Goal: Task Accomplishment & Management: Complete application form

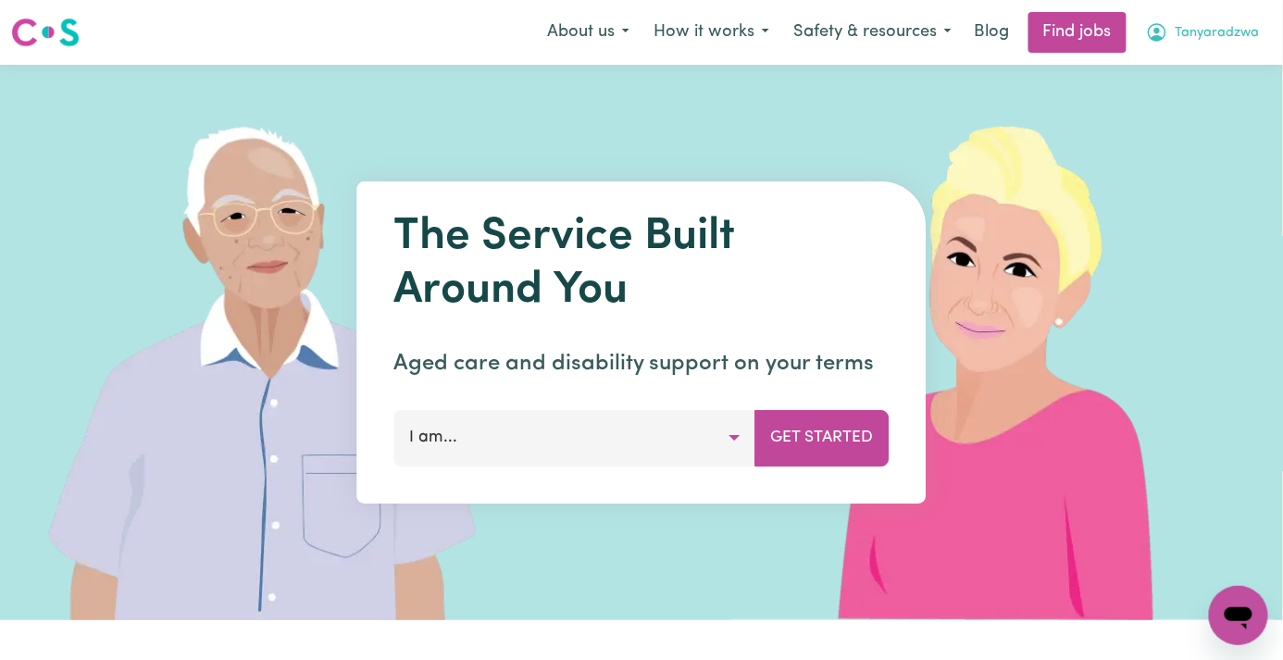
drag, startPoint x: 1216, startPoint y: 35, endPoint x: 1215, endPoint y: 51, distance: 15.8
click at [1216, 37] on span "Tanyaradzwa" at bounding box center [1217, 33] width 84 height 20
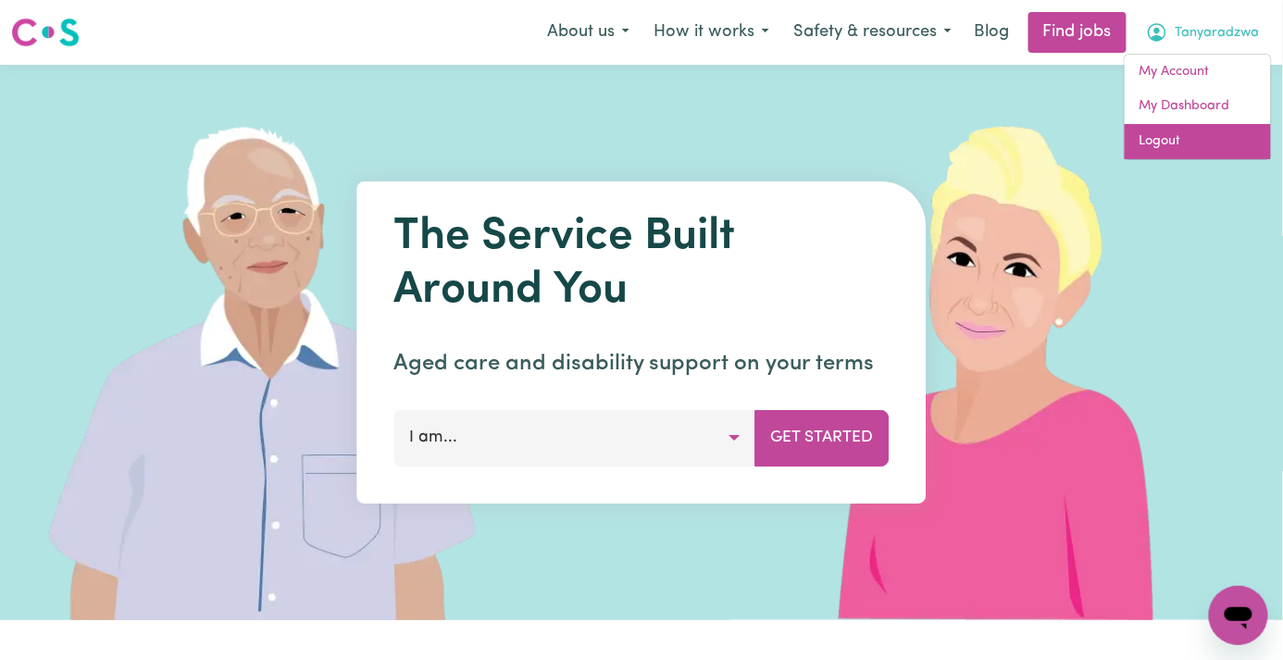
click at [1201, 127] on link "Logout" at bounding box center [1198, 141] width 146 height 35
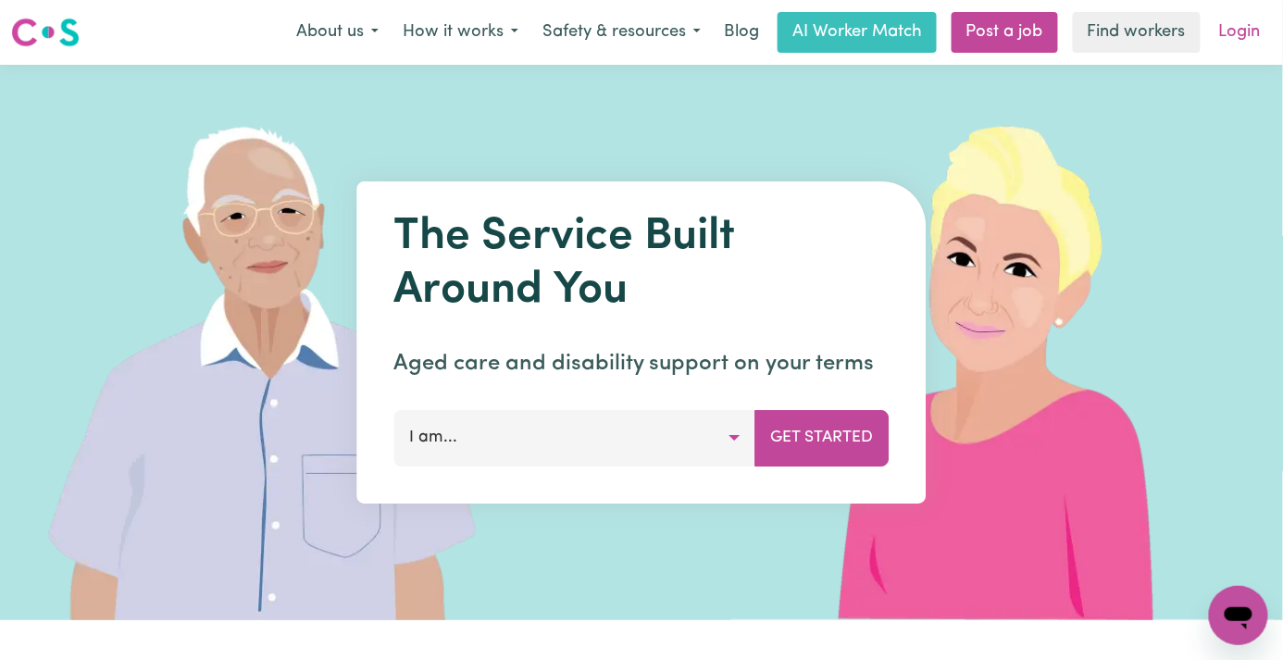
click at [1225, 44] on link "Login" at bounding box center [1240, 32] width 64 height 41
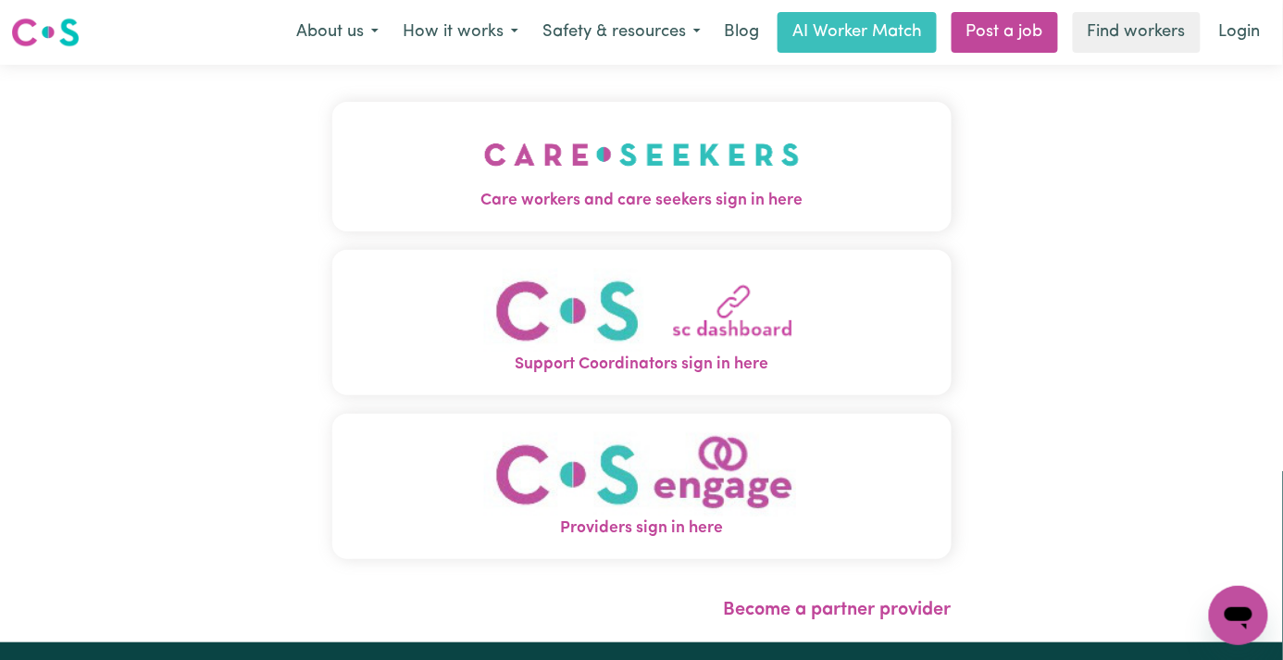
drag, startPoint x: 366, startPoint y: 212, endPoint x: 419, endPoint y: 179, distance: 63.2
click at [367, 212] on span "Care workers and care seekers sign in here" at bounding box center [641, 201] width 619 height 24
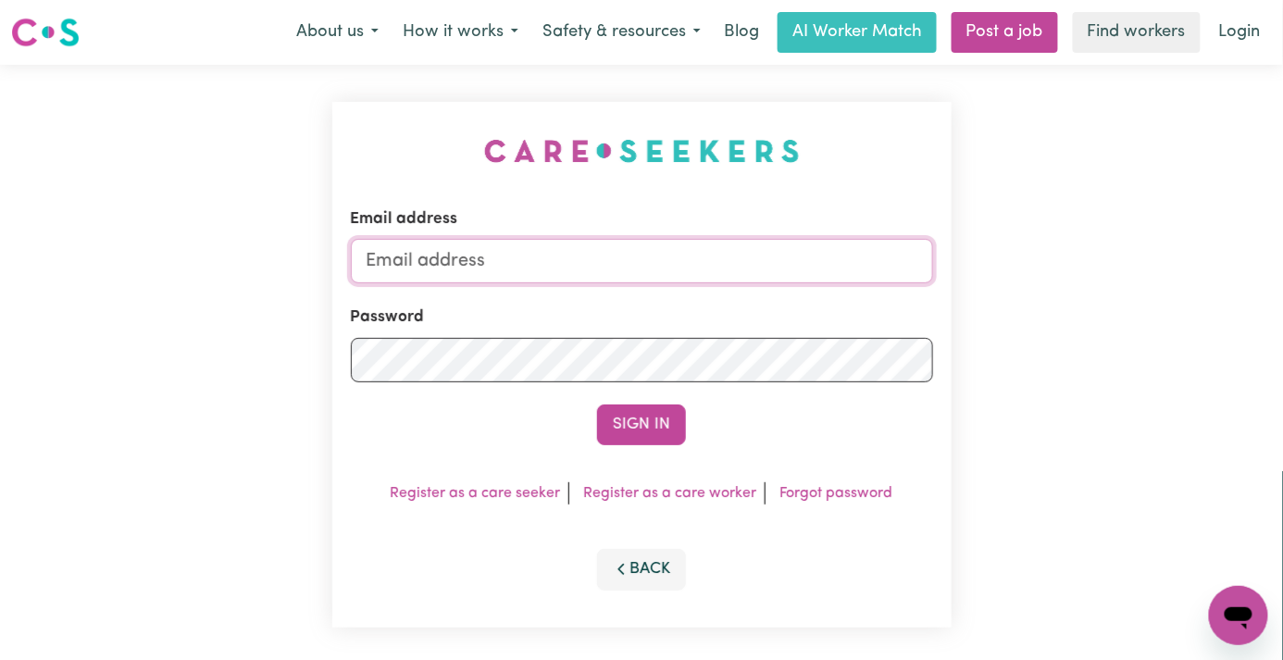
type input "toni@careseekers.com.au"
click at [454, 252] on input "toni@careseekers.com.au" at bounding box center [642, 261] width 582 height 44
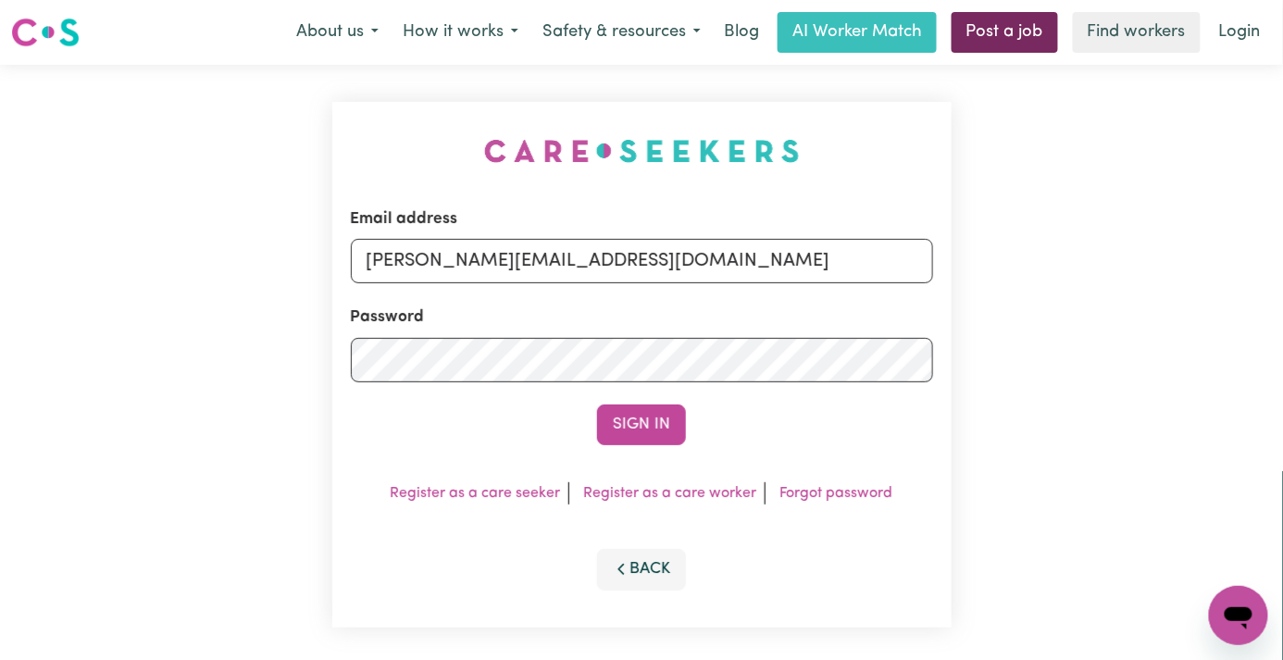
click at [980, 29] on link "Post a job" at bounding box center [1004, 32] width 106 height 41
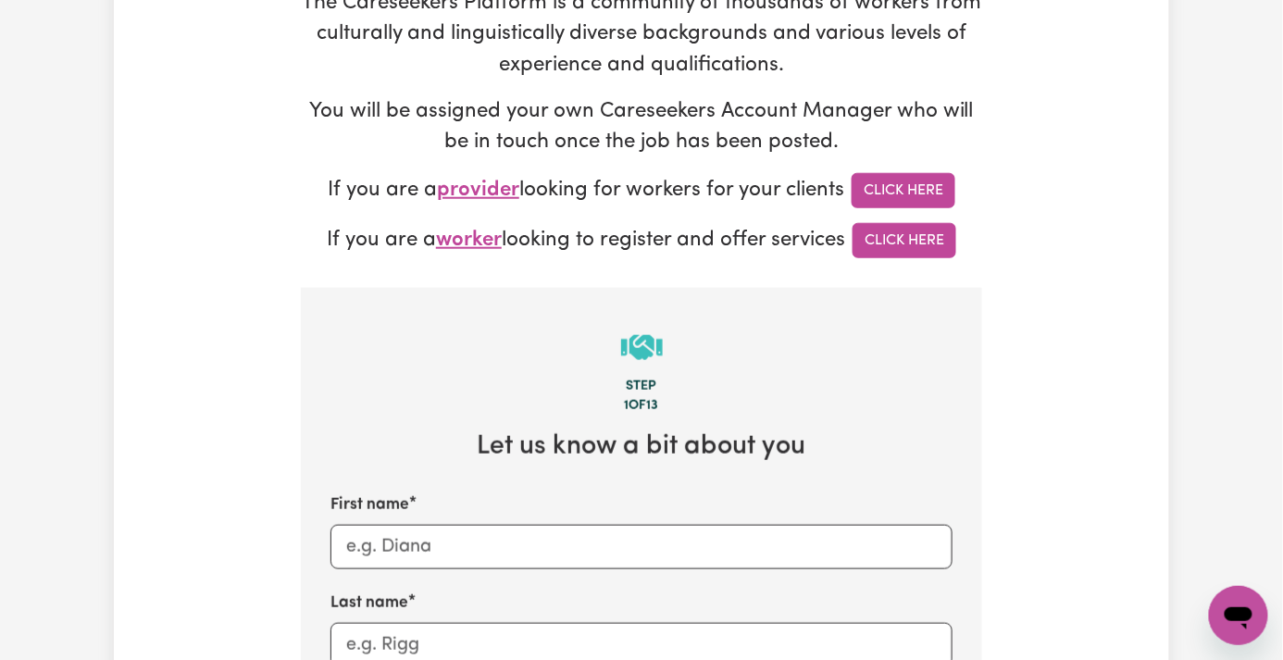
scroll to position [616, 0]
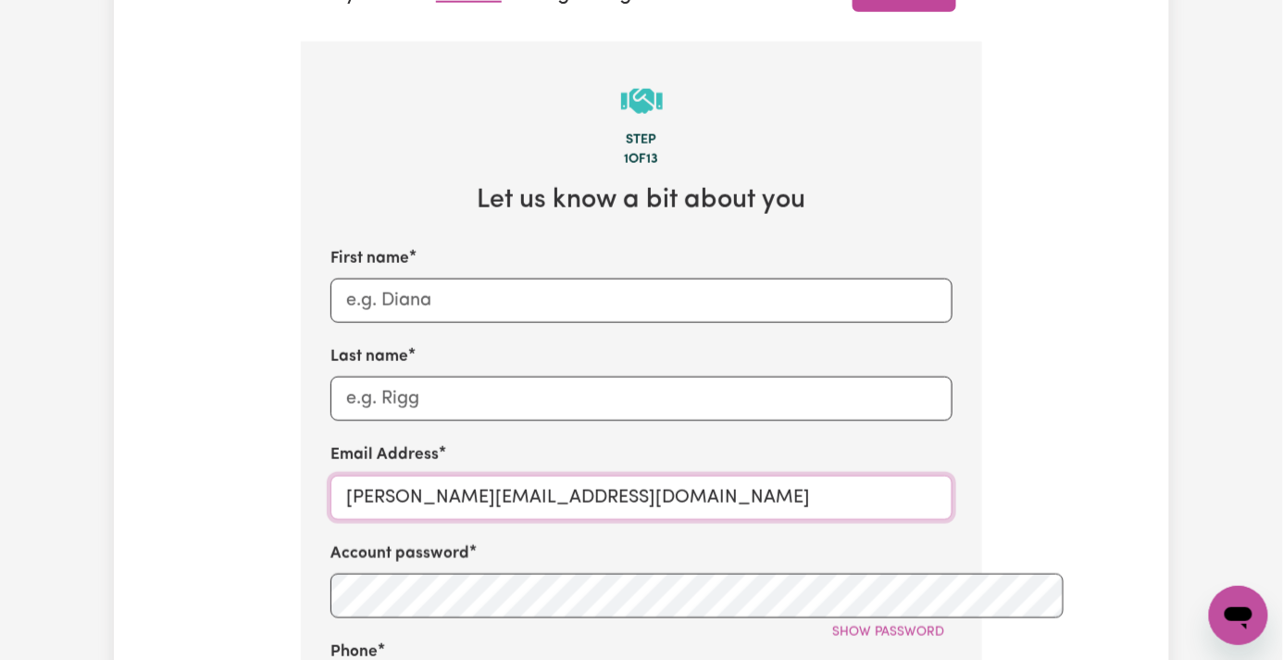
click at [391, 476] on input "toni@careseekers.com.au" at bounding box center [641, 498] width 622 height 44
paste input "KenSupportPathways@careseekers.com.au"
paste input "KenSupportPathways@cares"
type input "KenSupportPathways@careseekers.com.au"
paste input "Ken- Support Pathways- Heywood, VIC"
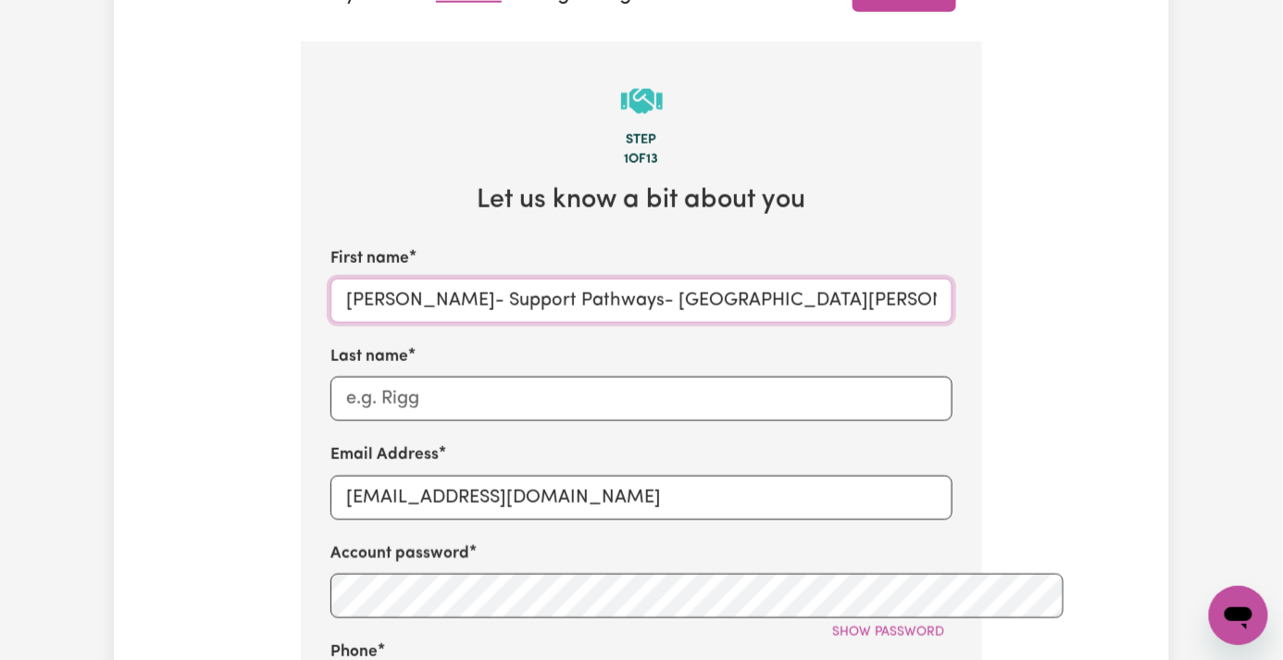
click at [392, 279] on input "Ken- Support Pathways- Heywood, VIC" at bounding box center [641, 301] width 622 height 44
drag, startPoint x: 338, startPoint y: 220, endPoint x: 490, endPoint y: 226, distance: 151.9
click at [490, 279] on input "Ken- Support Pathways- Heywood, VIC" at bounding box center [641, 301] width 622 height 44
type input "Ken- - Heywood, VIC"
click at [364, 377] on input "Last name" at bounding box center [641, 399] width 622 height 44
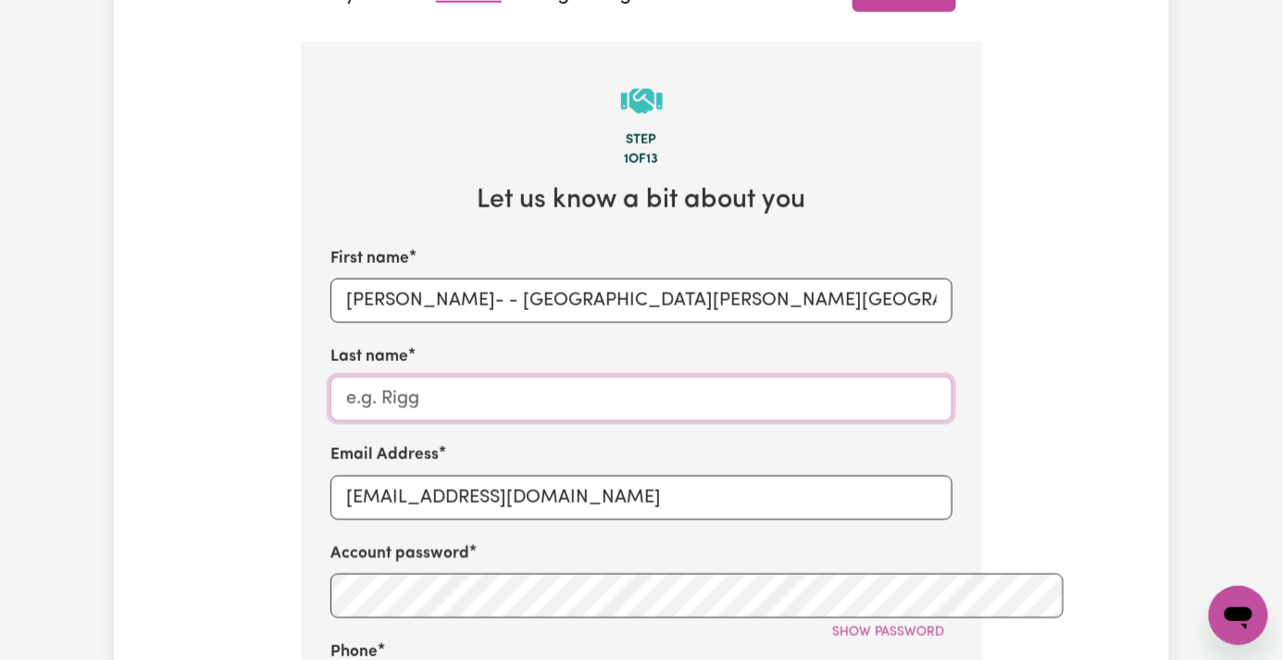
paste input "Support Pathways"
type input "Support Pathways"
drag, startPoint x: 317, startPoint y: 229, endPoint x: 349, endPoint y: 231, distance: 32.5
click at [349, 279] on input "Ken- - Heywood, VIC" at bounding box center [641, 301] width 622 height 44
click at [347, 279] on input "Ken- - Heywood, VIC" at bounding box center [641, 301] width 622 height 44
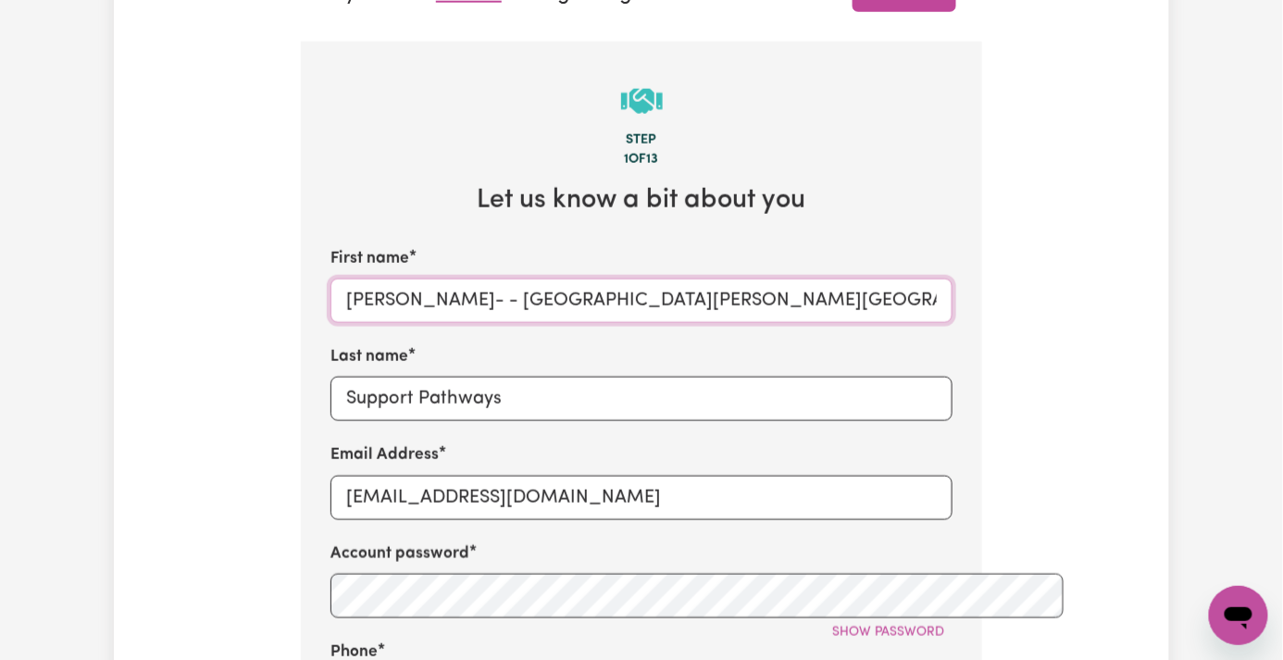
drag, startPoint x: 322, startPoint y: 225, endPoint x: 349, endPoint y: 225, distance: 26.8
click at [349, 279] on input "Ken- - Heywood, VIC" at bounding box center [641, 301] width 622 height 44
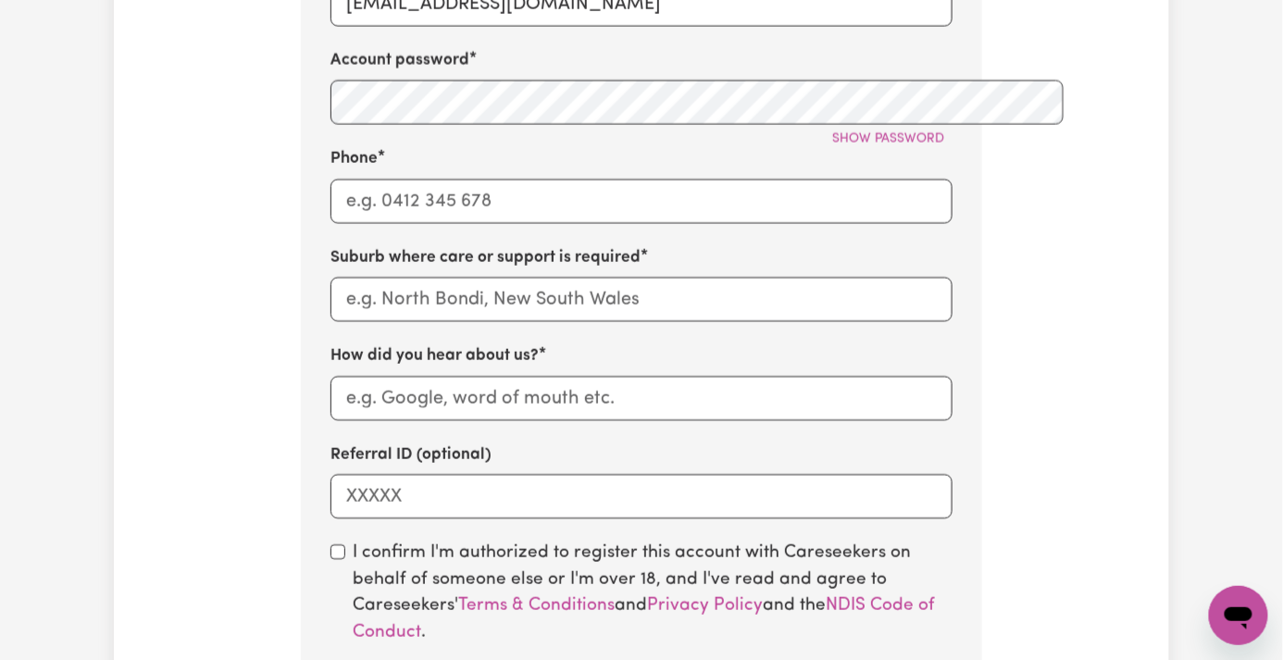
type input "Ken Heywood, VIC"
click at [336, 376] on input "How did you hear about us?" at bounding box center [641, 398] width 622 height 44
paste input "Support Pathways"
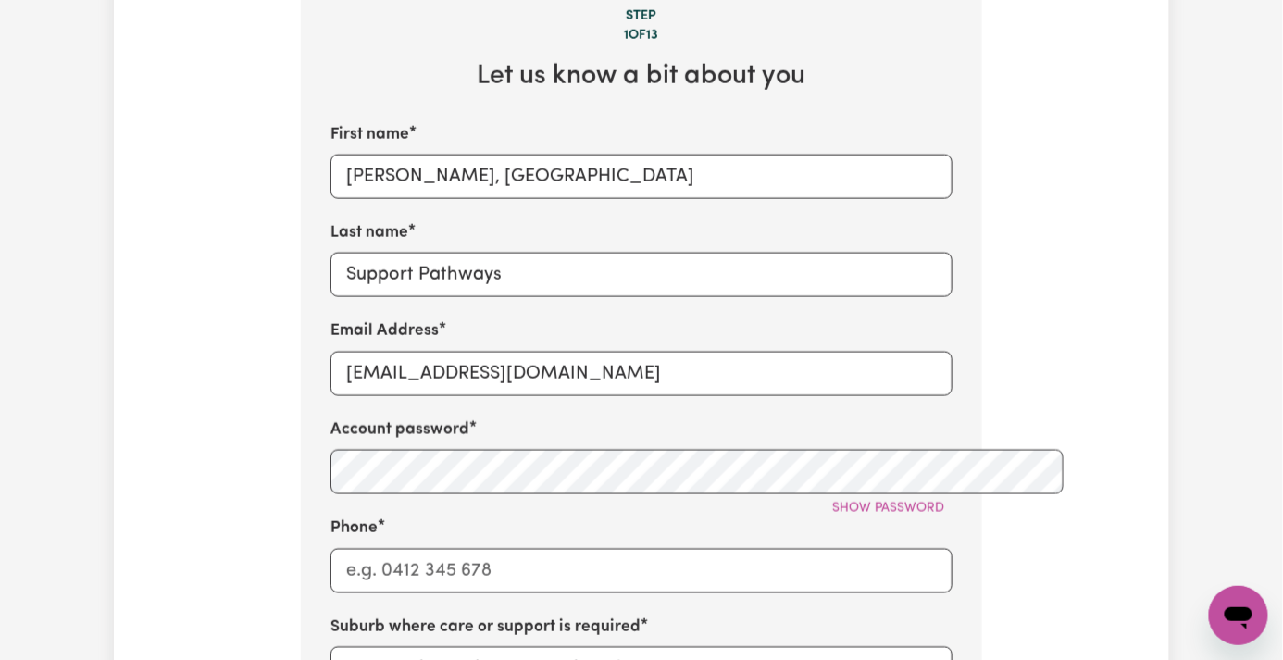
type input "Support Pathways"
click at [330, 549] on input "Phone" at bounding box center [641, 571] width 622 height 44
type input "1300765465"
click at [896, 494] on button "Show password" at bounding box center [888, 508] width 129 height 29
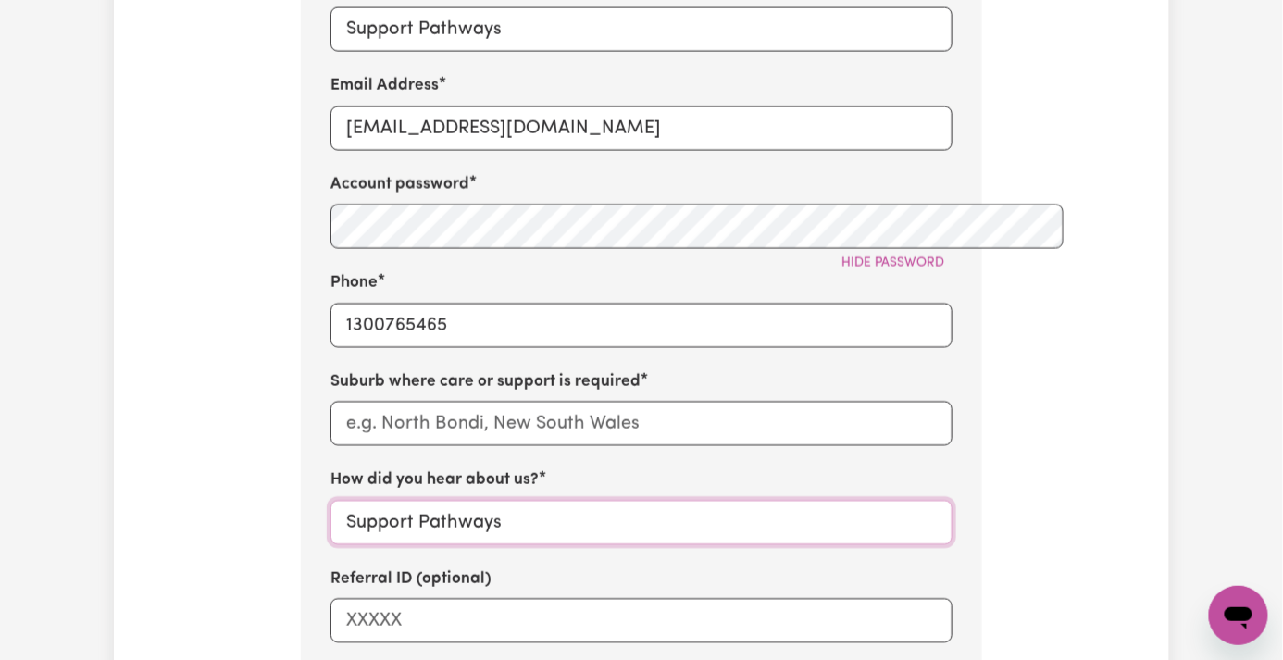
click at [330, 500] on input "Support Pathways" at bounding box center [641, 522] width 622 height 44
paste input "Heywood"
type input "Support Pathways"
click at [392, 401] on input "text" at bounding box center [641, 423] width 622 height 44
paste input "Heywood"
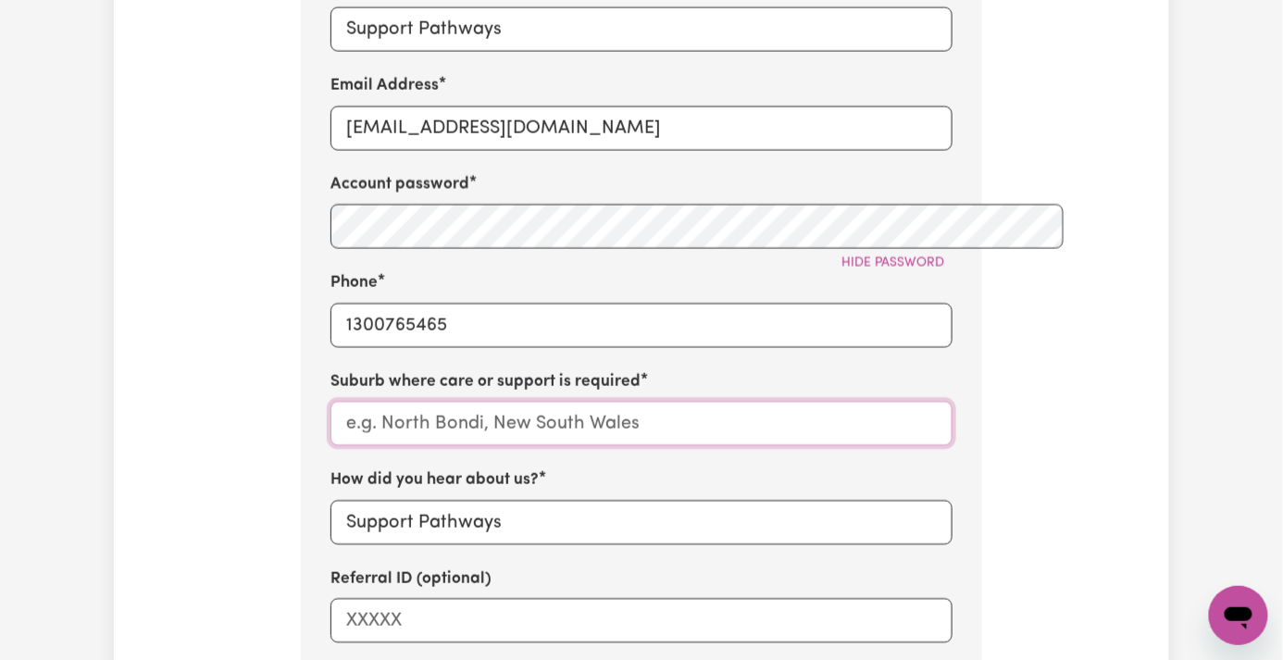
type input "Heywood"
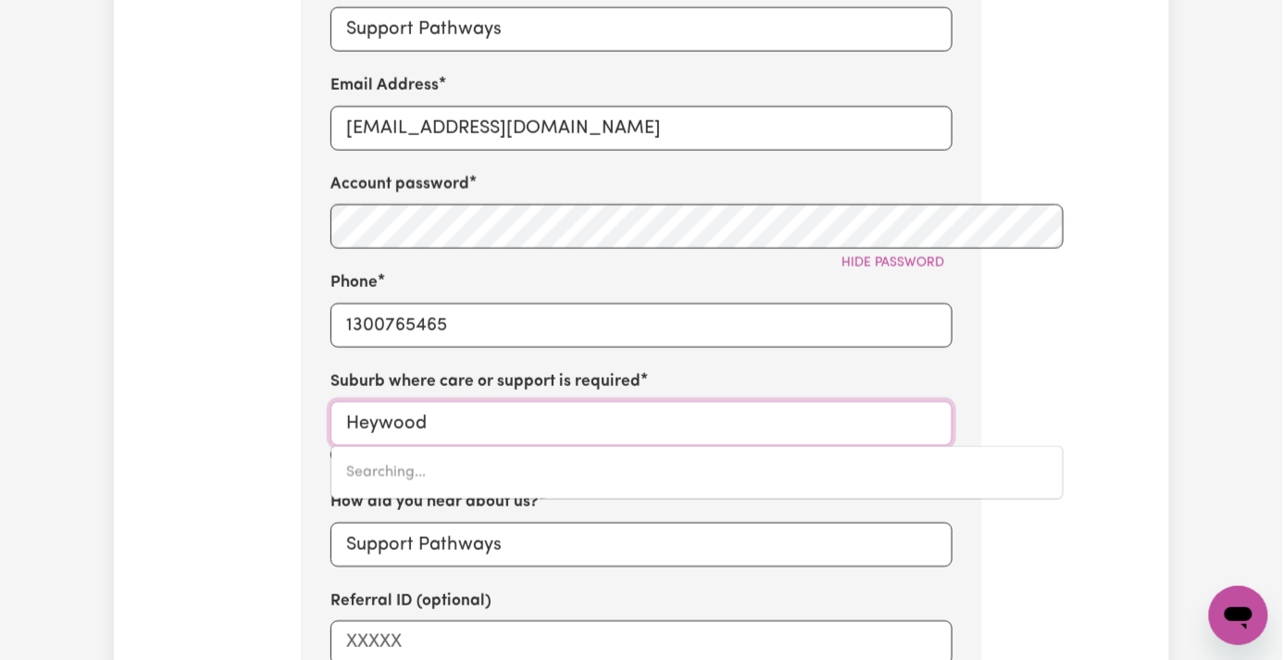
type input "Heywood, Victoria, 3304"
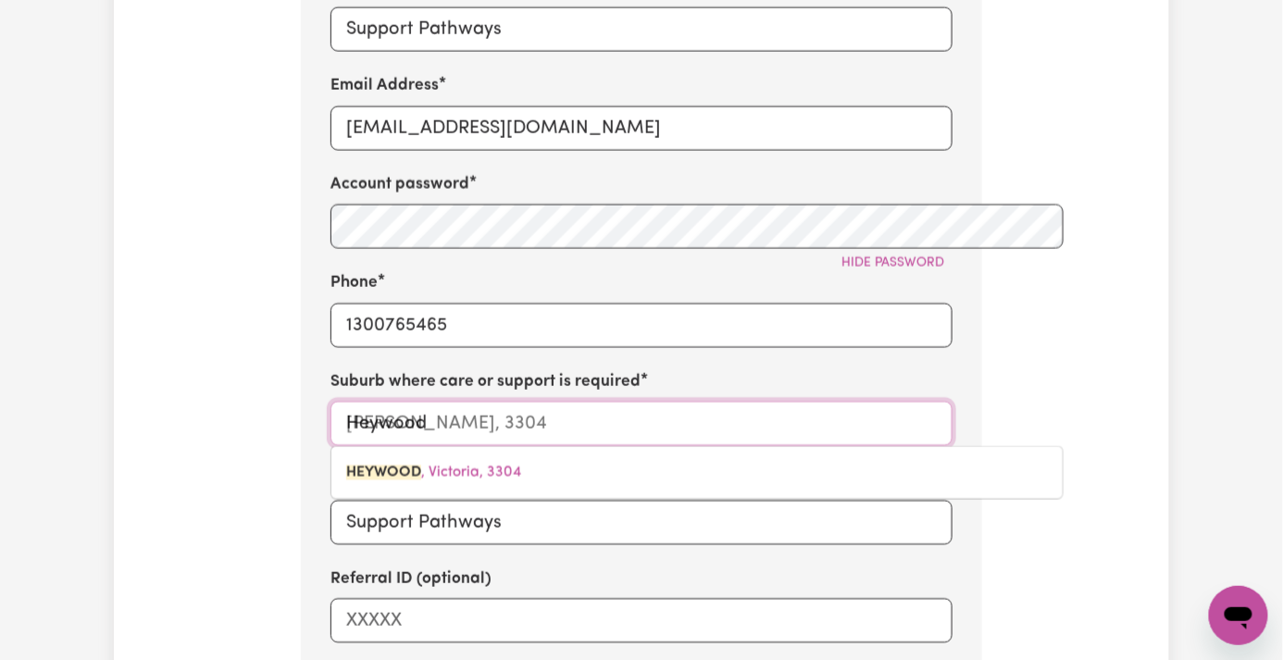
drag, startPoint x: 391, startPoint y: 379, endPoint x: 338, endPoint y: 407, distance: 60.1
click at [391, 465] on span "HEYWOOD , Victoria, 3304" at bounding box center [433, 472] width 175 height 15
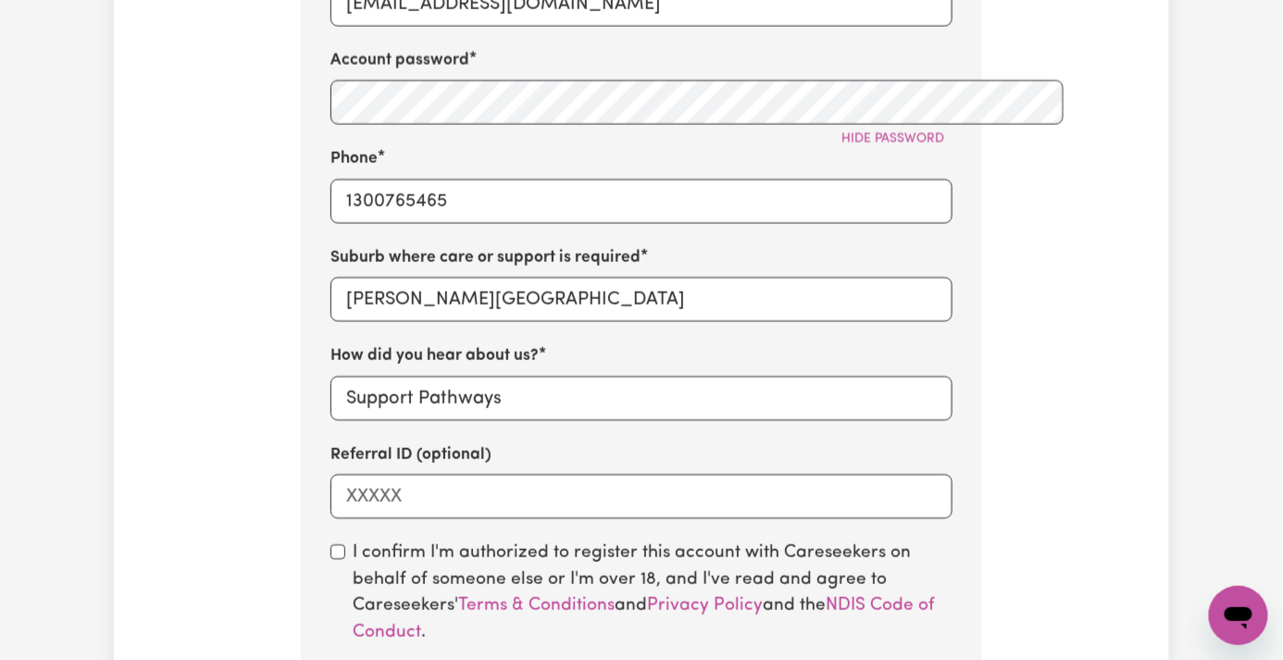
scroll to position [1481, 0]
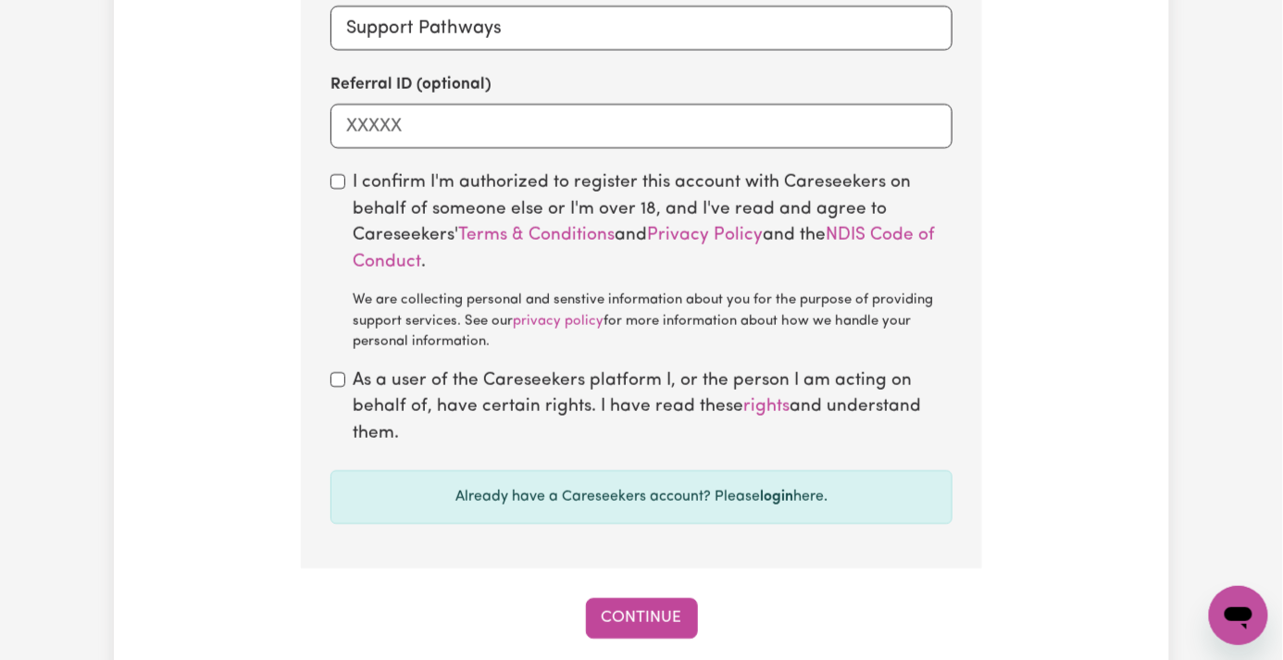
drag, startPoint x: 274, startPoint y: 100, endPoint x: 296, endPoint y: 183, distance: 86.2
click at [330, 170] on div "I confirm I'm authorized to register this account with Careseekers on behalf of…" at bounding box center [641, 261] width 622 height 183
drag, startPoint x: 284, startPoint y: 118, endPoint x: 280, endPoint y: 202, distance: 84.4
click at [330, 170] on div "I confirm I'm authorized to register this account with Careseekers on behalf of…" at bounding box center [641, 261] width 622 height 183
click at [330, 372] on input "checkbox" at bounding box center [337, 379] width 15 height 15
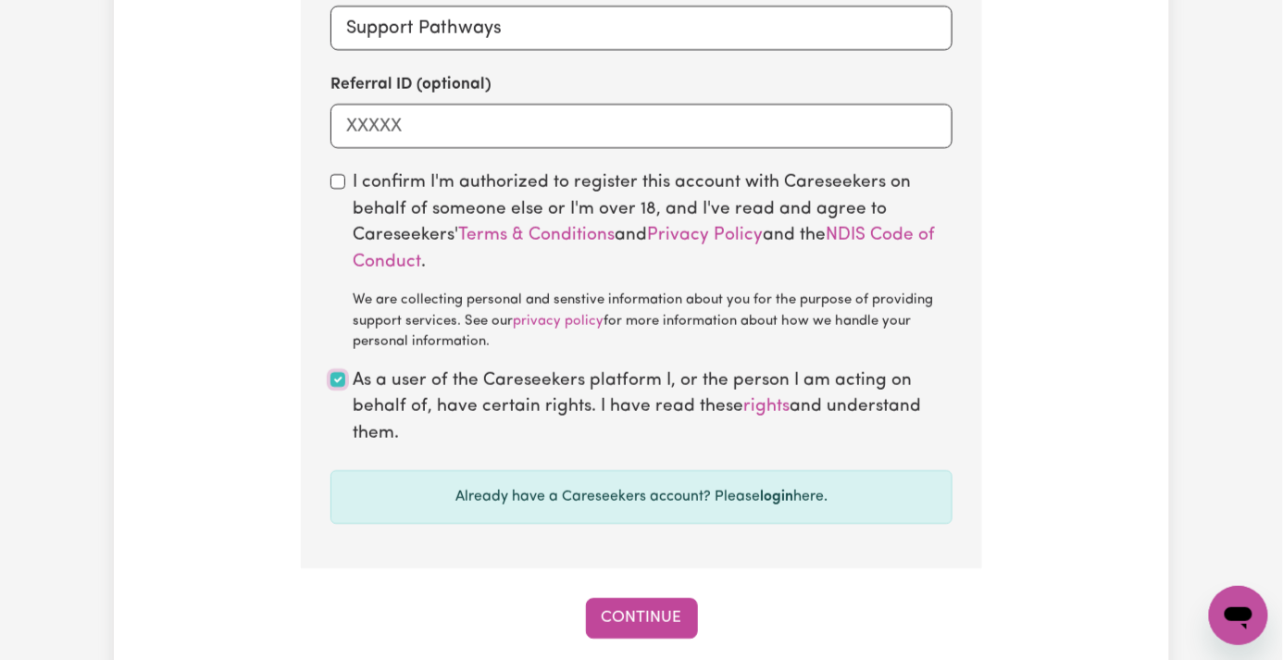
checkbox input "true"
drag, startPoint x: 278, startPoint y: 112, endPoint x: 265, endPoint y: 148, distance: 38.4
click at [330, 174] on input "checkbox" at bounding box center [337, 181] width 15 height 15
checkbox input "true"
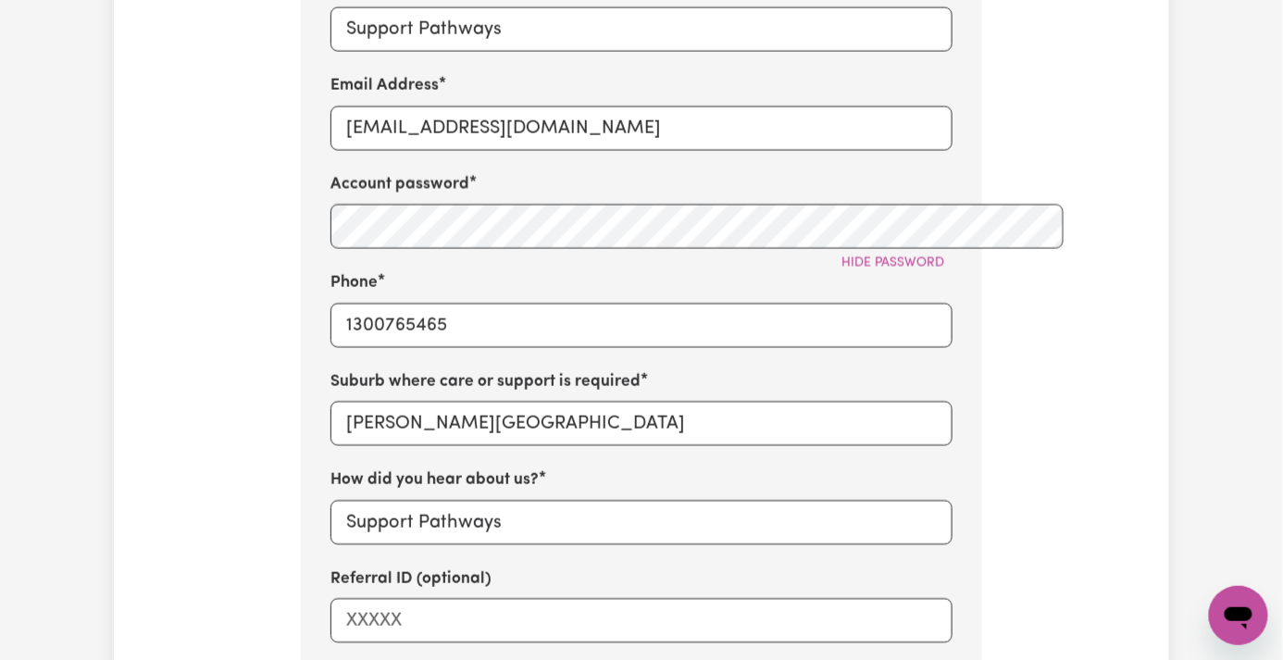
scroll to position [740, 0]
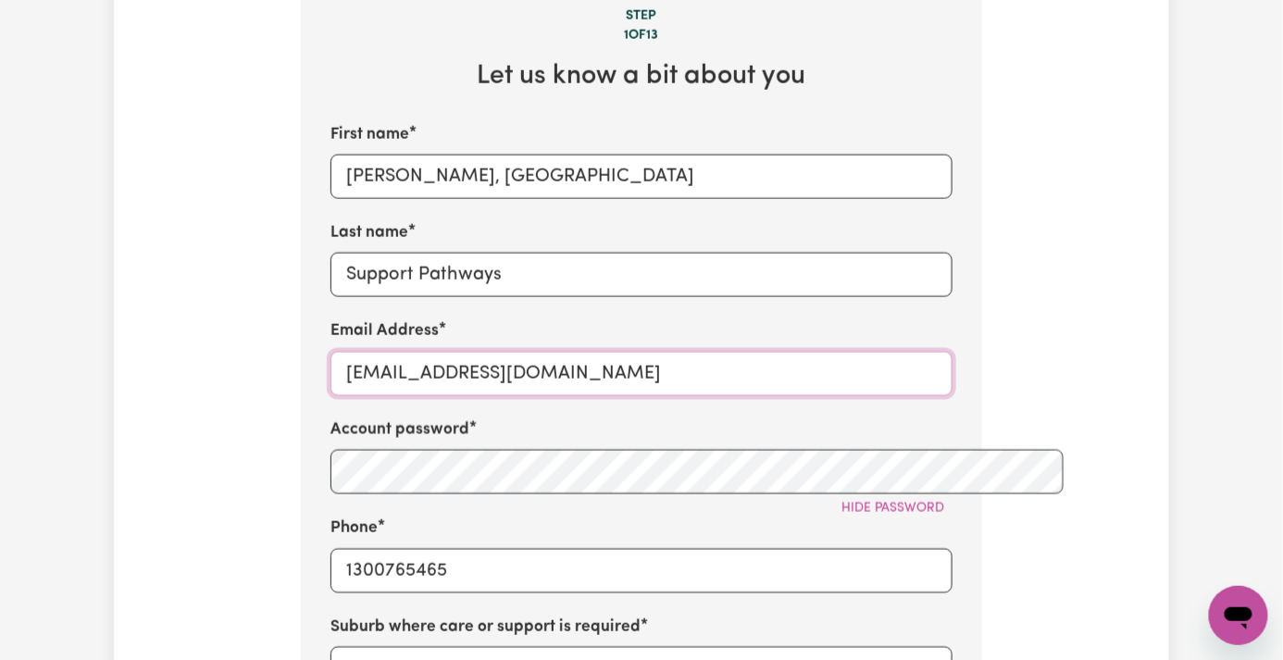
click at [343, 352] on input "KenSupportPathways@careseekers.com.au" at bounding box center [641, 374] width 622 height 44
click at [440, 352] on input "KenSupportPathways@careseekers.com.au" at bounding box center [641, 374] width 622 height 44
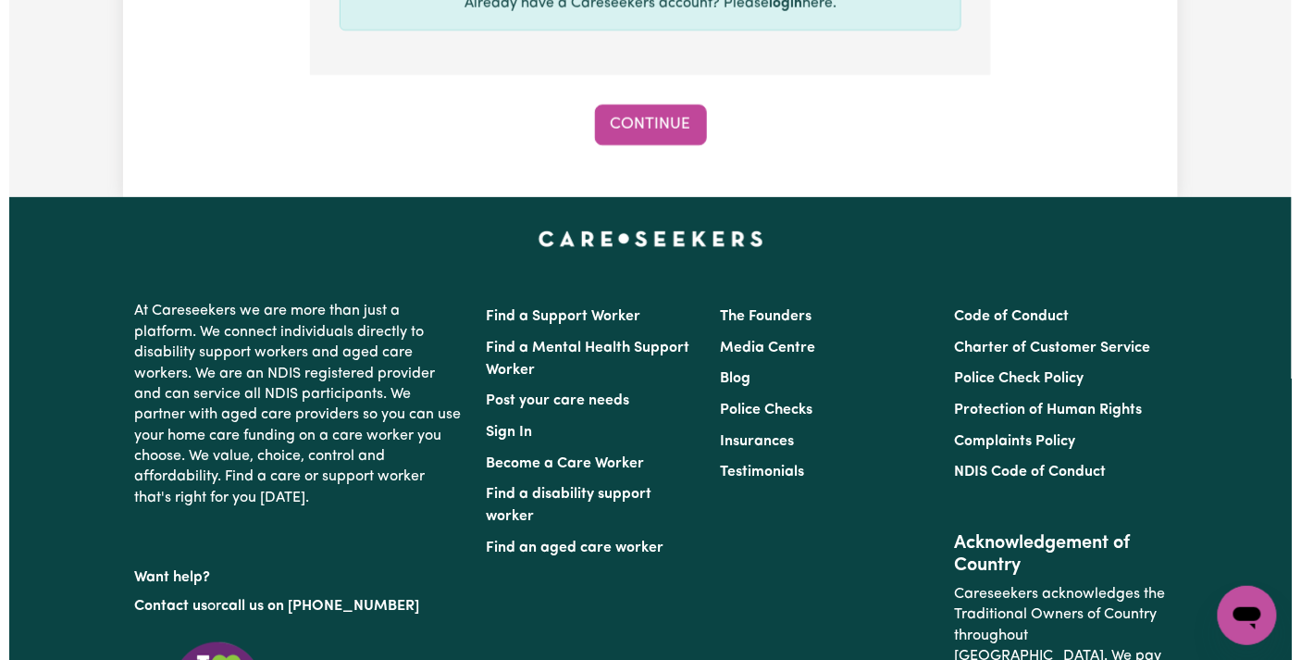
scroll to position [1604, 0]
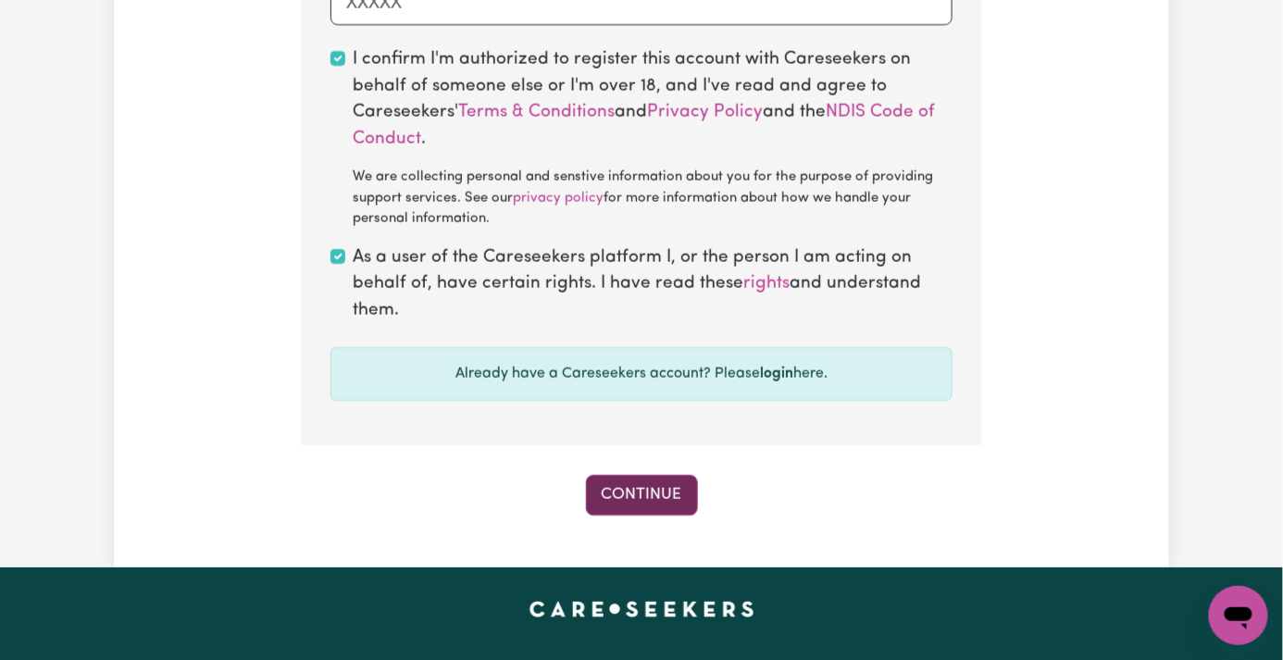
click at [639, 475] on button "Continue" at bounding box center [642, 495] width 112 height 41
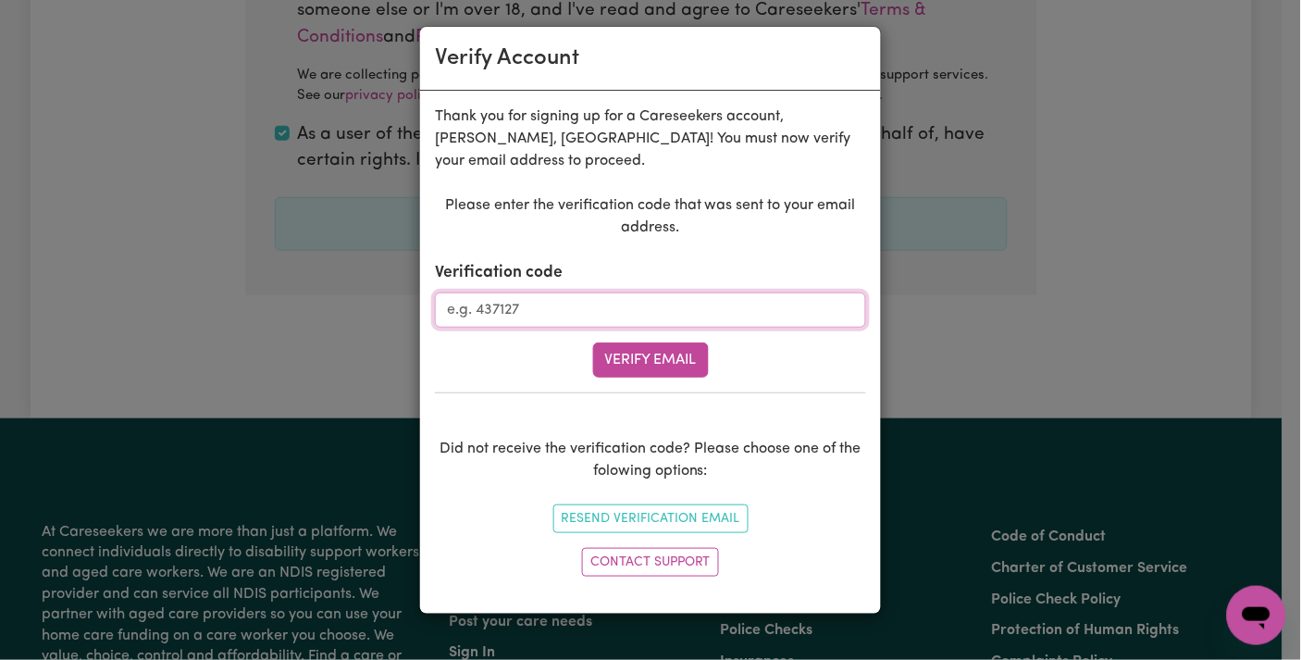
paste input "867587"
click at [585, 316] on input "Verification code" at bounding box center [650, 309] width 431 height 35
type input "867587"
click at [659, 356] on button "Verify Email" at bounding box center [651, 359] width 116 height 35
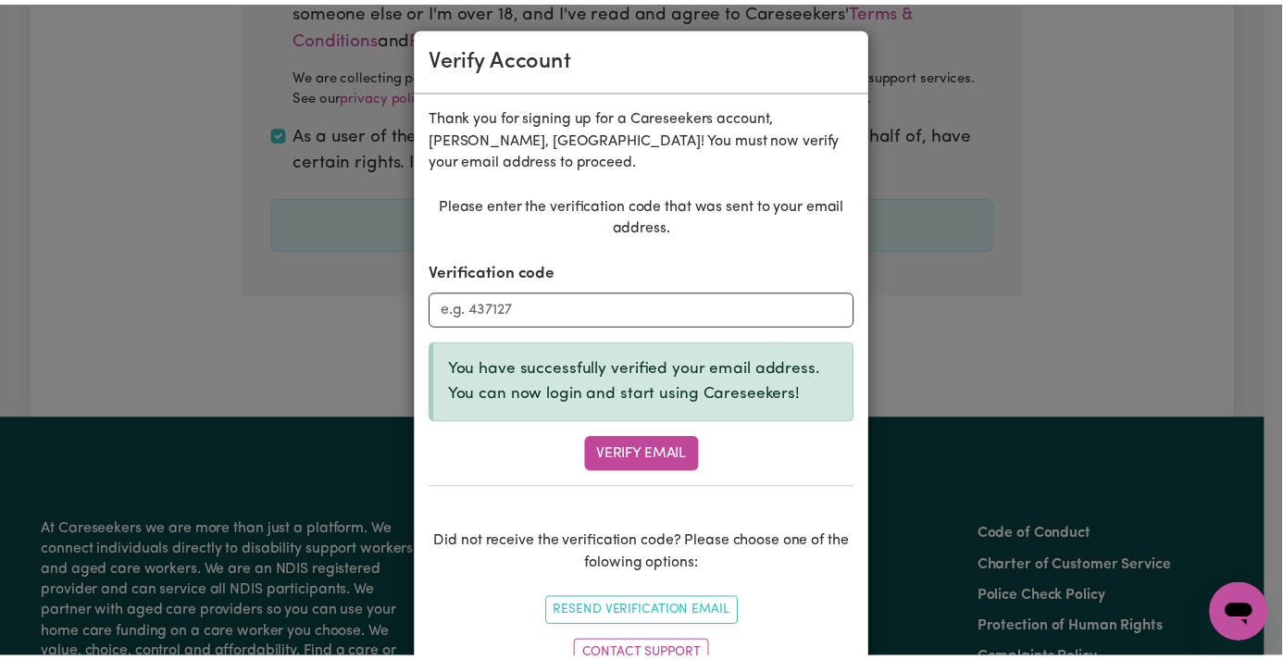
scroll to position [582, 0]
